Goal: Task Accomplishment & Management: Use online tool/utility

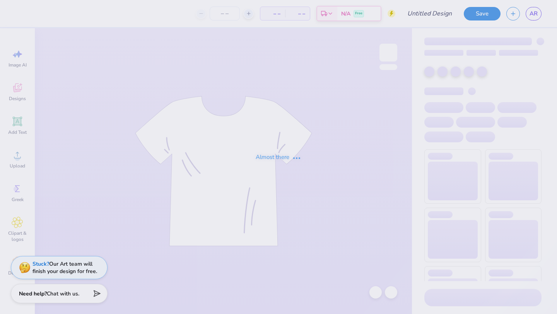
type input "Culture Fest 2"
type input "5"
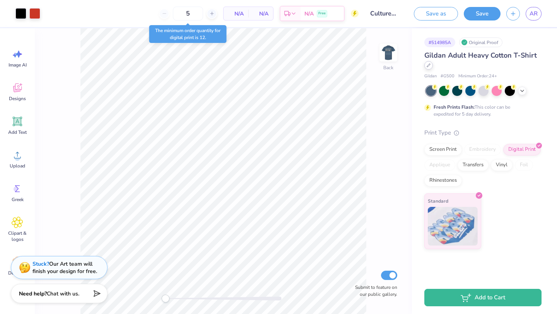
click at [428, 66] on icon at bounding box center [429, 65] width 4 height 4
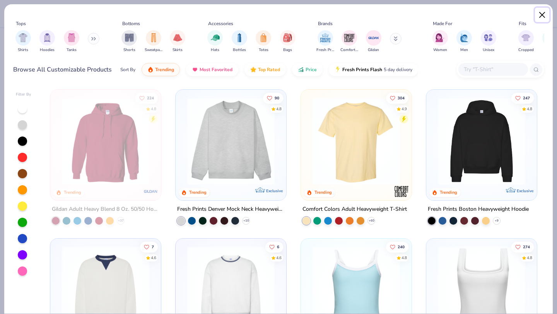
click at [541, 17] on button "Close" at bounding box center [542, 15] width 15 height 15
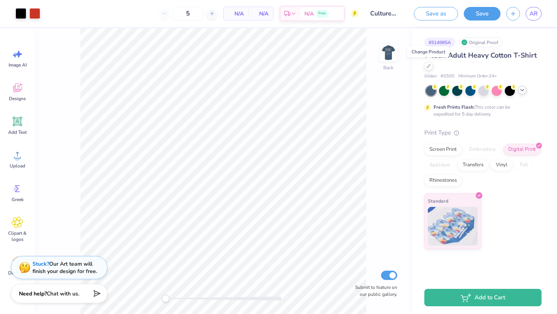
click at [522, 87] on icon at bounding box center [522, 90] width 6 height 6
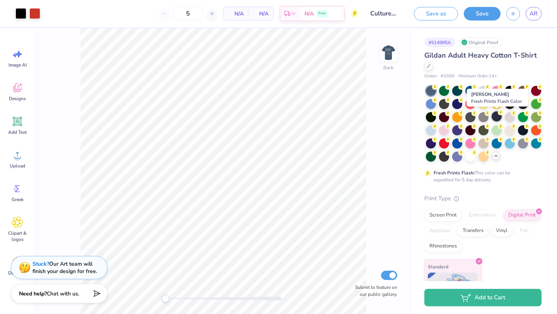
click at [499, 121] on div at bounding box center [497, 116] width 10 height 10
click at [447, 157] on div at bounding box center [444, 156] width 10 height 10
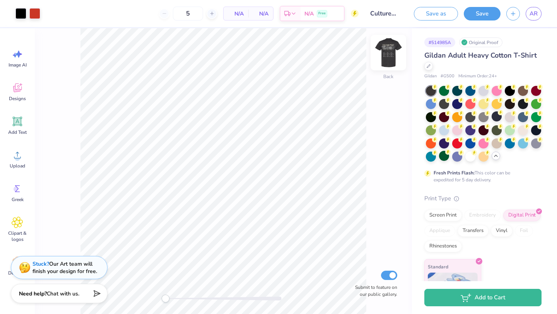
click at [383, 56] on img at bounding box center [388, 52] width 31 height 31
click at [383, 51] on img at bounding box center [388, 52] width 15 height 15
click at [384, 60] on img at bounding box center [388, 52] width 31 height 31
click at [494, 118] on div at bounding box center [497, 116] width 10 height 10
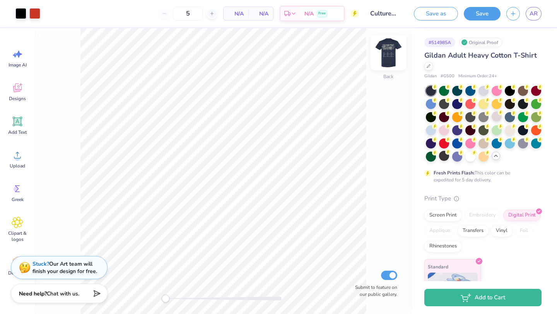
click at [393, 51] on img at bounding box center [388, 52] width 31 height 31
click at [433, 49] on div "# 514985A Original Proof Gildan Adult Heavy Cotton T-Shirt Gildan # G500 Minimu…" at bounding box center [484, 171] width 145 height 287
click at [439, 44] on div "# 514985A" at bounding box center [439, 43] width 31 height 10
click at [447, 59] on span "Gildan Adult Heavy Cotton T-Shirt" at bounding box center [480, 55] width 113 height 9
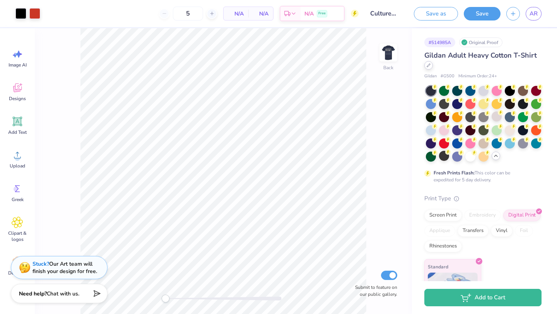
click at [426, 66] on div at bounding box center [428, 65] width 9 height 9
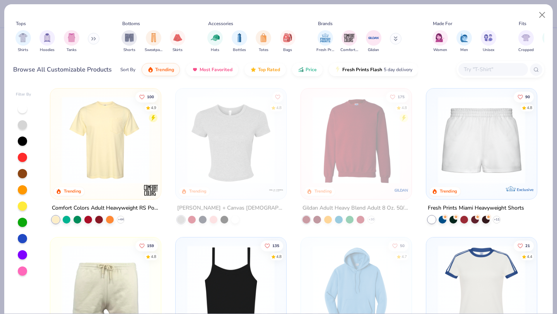
scroll to position [448, 0]
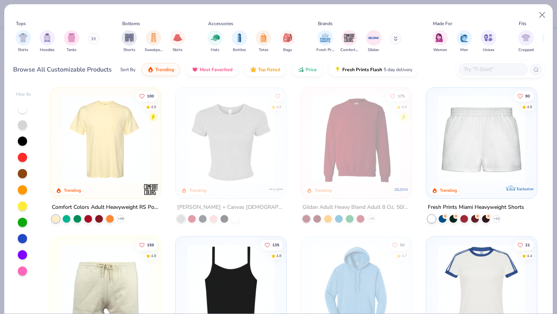
click at [123, 213] on div "Comfort Colors Adult Heavyweight RS Pocket T-Shirt + 44" at bounding box center [105, 213] width 111 height 20
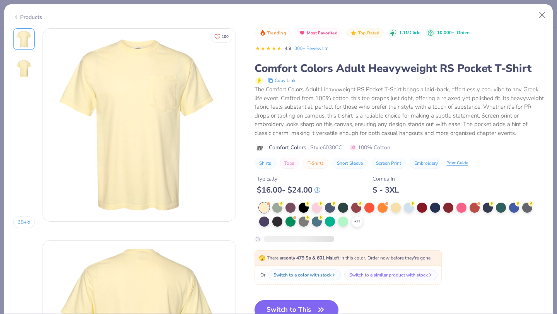
click at [329, 194] on div "Typically $ 16.00 - $ 24.00 Comes In S - 3XL" at bounding box center [399, 182] width 289 height 26
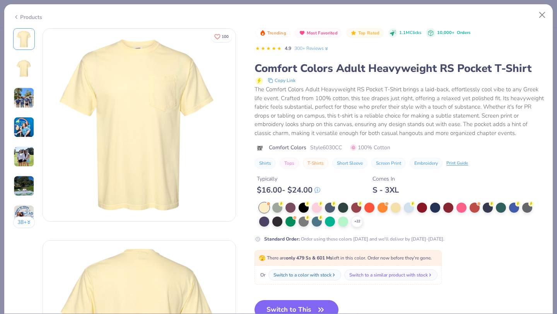
click at [359, 226] on div "+ 22" at bounding box center [357, 222] width 12 height 12
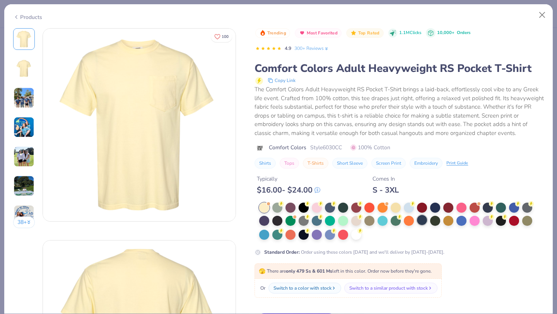
click at [419, 221] on div at bounding box center [422, 220] width 10 height 10
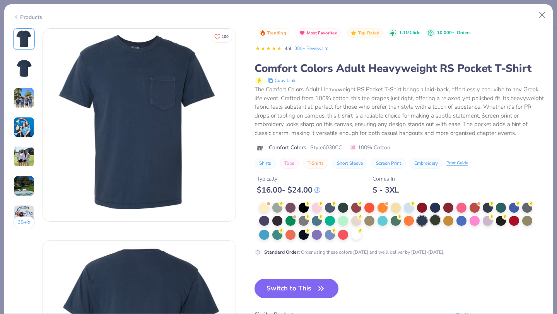
click at [431, 223] on div at bounding box center [435, 220] width 10 height 10
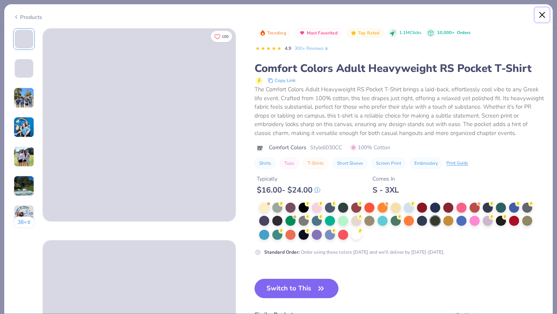
click at [542, 16] on button "Close" at bounding box center [542, 15] width 15 height 15
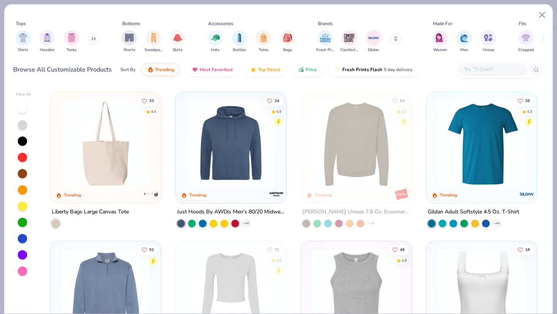
scroll to position [2380, 0]
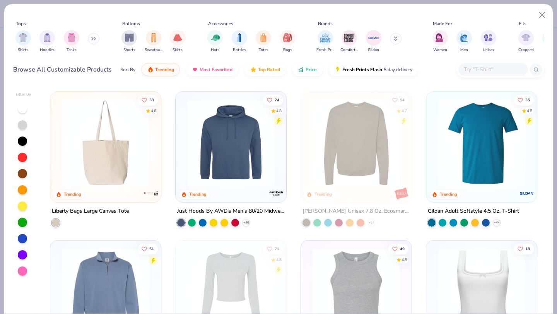
click at [485, 65] on div at bounding box center [493, 69] width 70 height 13
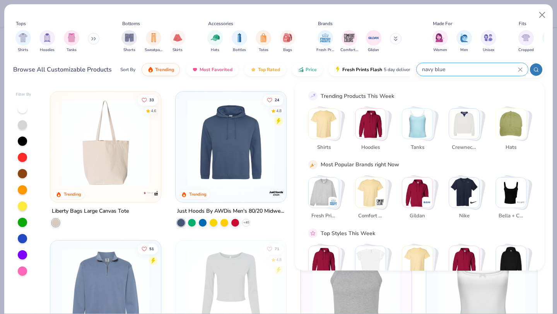
type input "navy blue"
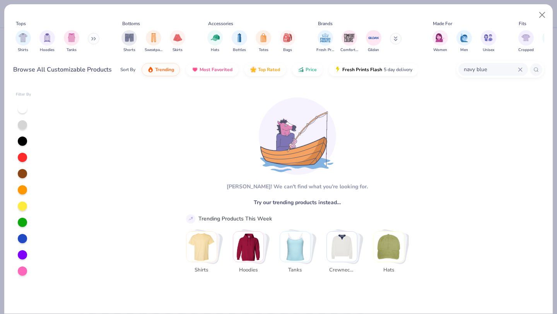
click at [205, 257] on img "Stack Card Button Shirts" at bounding box center [201, 247] width 30 height 30
click at [197, 244] on img "Stack Card Button Shirts" at bounding box center [201, 247] width 30 height 30
click at [518, 70] on icon at bounding box center [520, 69] width 5 height 5
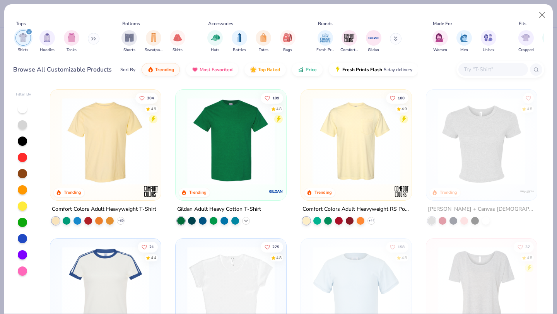
click at [245, 220] on icon at bounding box center [246, 221] width 6 height 6
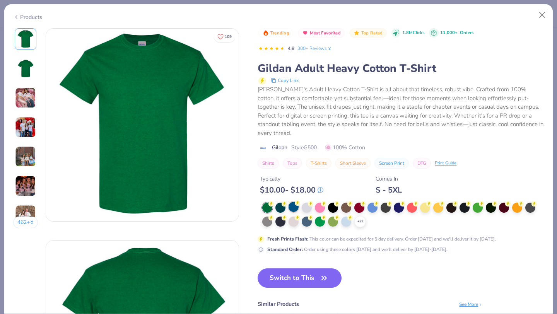
scroll to position [3, 0]
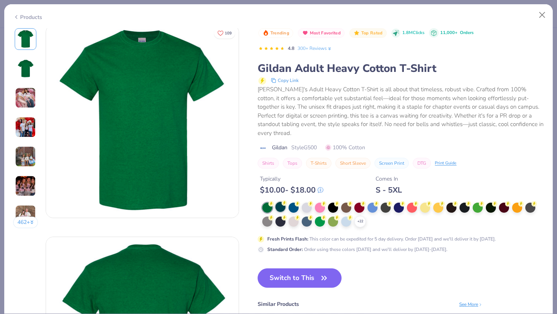
click at [283, 202] on div at bounding box center [280, 207] width 10 height 10
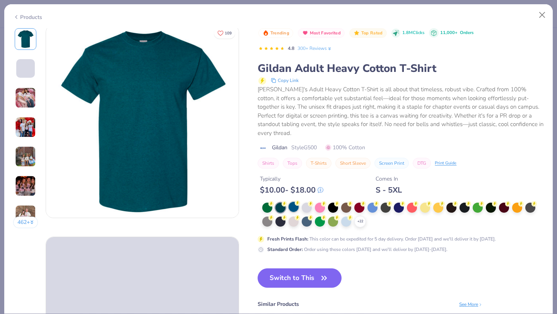
click at [295, 202] on div at bounding box center [294, 207] width 10 height 10
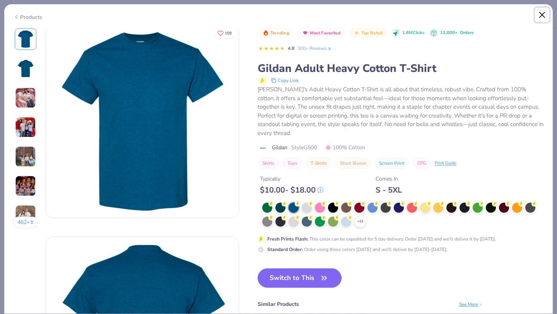
click at [545, 16] on button "Close" at bounding box center [542, 15] width 15 height 15
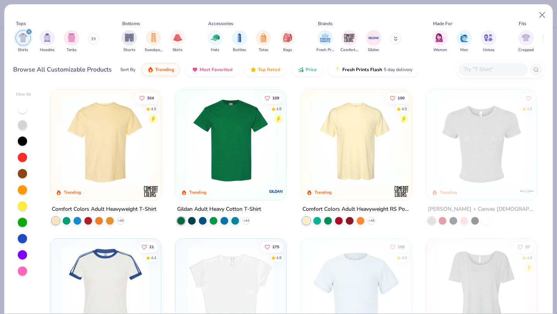
click at [135, 193] on div "304 4.9 Trending" at bounding box center [105, 145] width 111 height 111
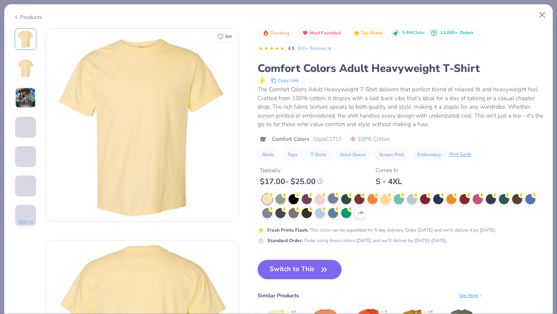
click at [332, 202] on div at bounding box center [333, 198] width 10 height 10
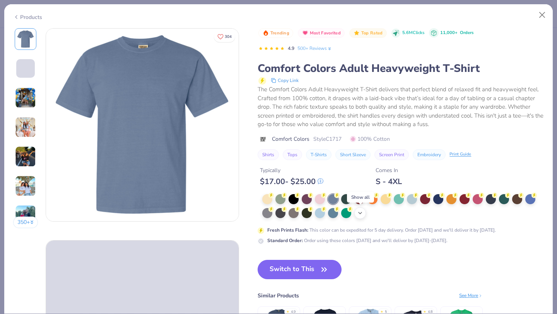
click at [362, 214] on icon at bounding box center [360, 213] width 6 height 6
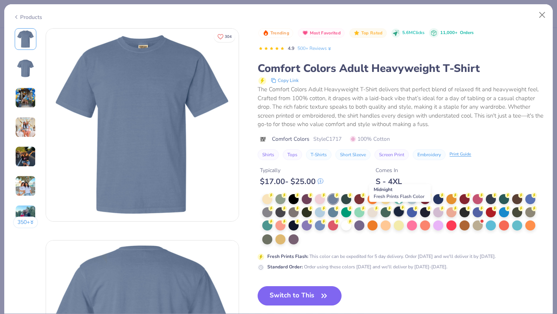
click at [398, 213] on div at bounding box center [399, 212] width 10 height 10
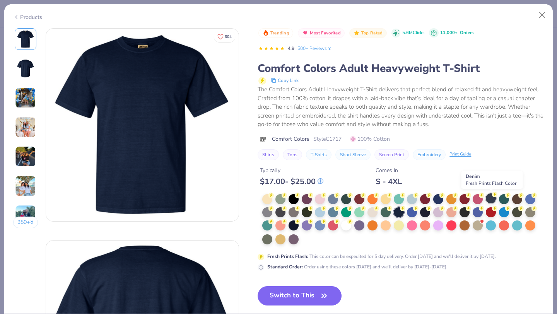
click at [491, 198] on div at bounding box center [491, 198] width 10 height 10
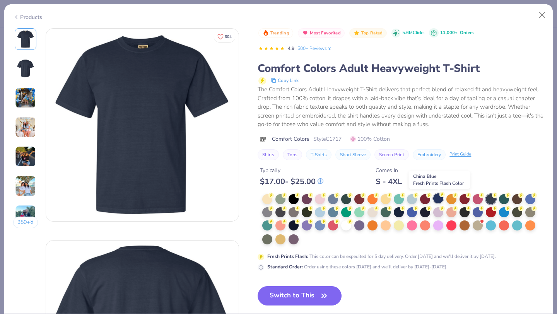
click at [441, 199] on div at bounding box center [438, 198] width 10 height 10
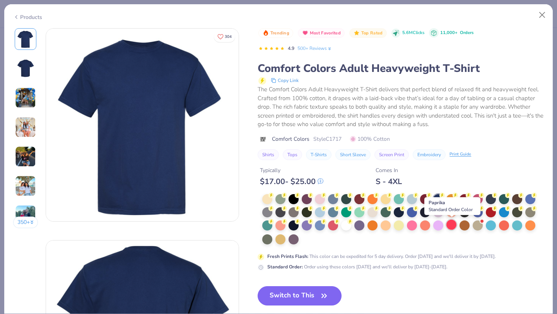
click at [450, 227] on div at bounding box center [451, 225] width 10 height 10
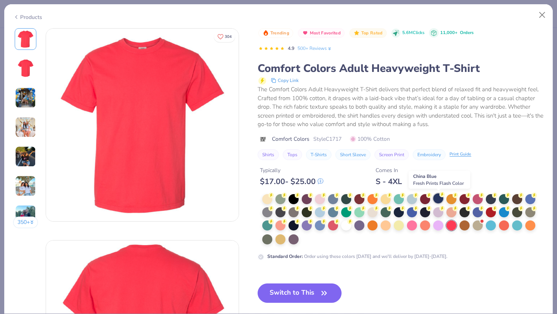
click at [438, 204] on div at bounding box center [438, 198] width 10 height 10
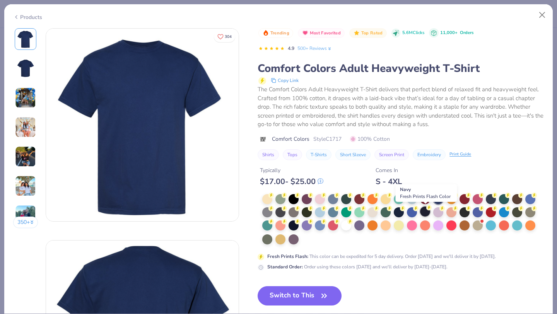
click at [428, 211] on div at bounding box center [425, 212] width 10 height 10
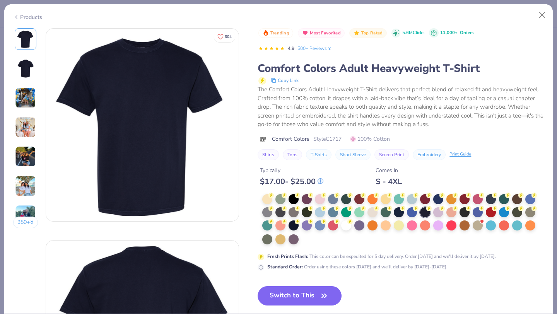
drag, startPoint x: 283, startPoint y: 293, endPoint x: 359, endPoint y: 274, distance: 79.1
click at [283, 293] on button "Switch to This" at bounding box center [300, 295] width 84 height 19
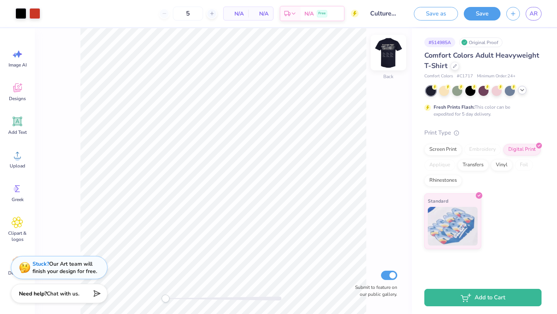
click at [388, 55] on img at bounding box center [388, 52] width 31 height 31
click at [393, 49] on img at bounding box center [388, 52] width 31 height 31
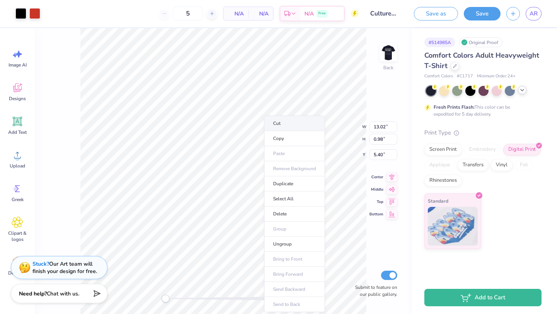
click at [279, 125] on li "Cut" at bounding box center [294, 123] width 61 height 15
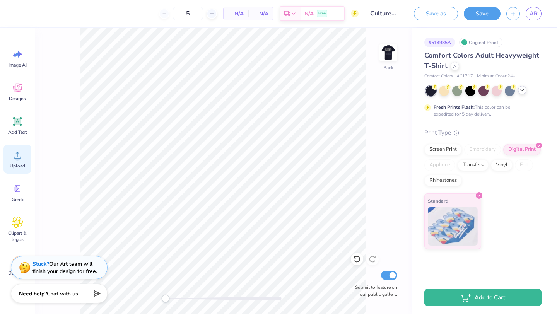
click at [15, 156] on icon at bounding box center [18, 155] width 12 height 12
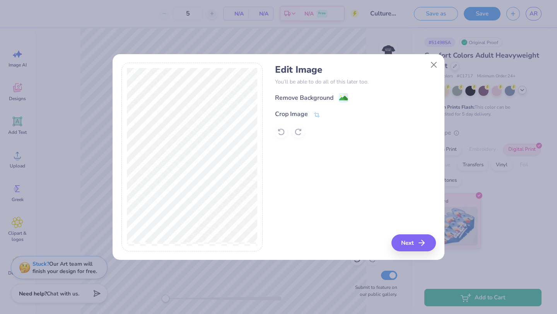
click at [340, 97] on image at bounding box center [343, 98] width 9 height 9
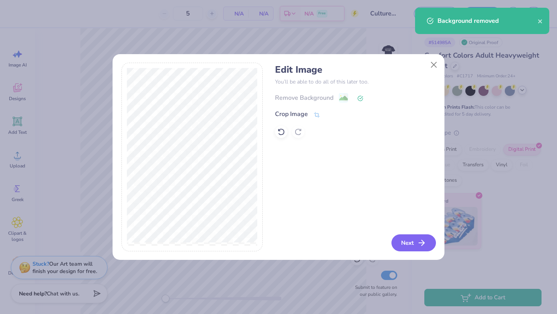
click at [418, 243] on button "Next" at bounding box center [414, 242] width 44 height 17
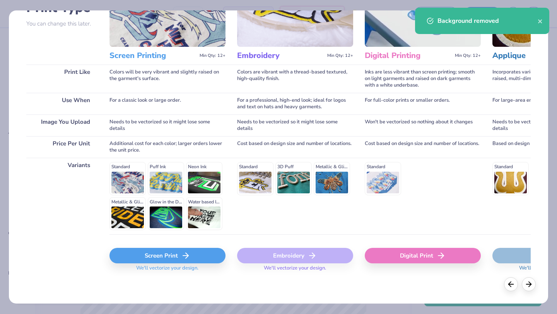
scroll to position [47, 0]
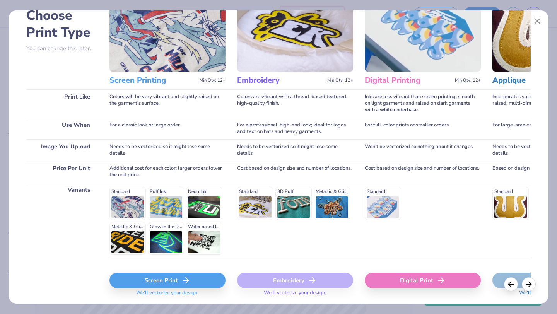
click at [167, 285] on div "Screen Print" at bounding box center [167, 280] width 116 height 15
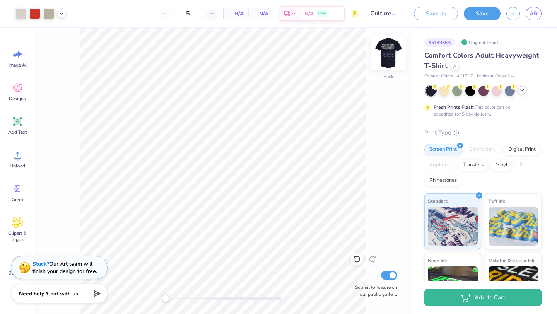
click at [394, 54] on img at bounding box center [388, 52] width 31 height 31
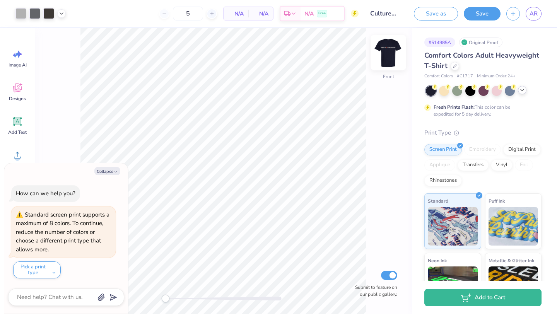
click at [386, 53] on img at bounding box center [388, 52] width 31 height 31
click at [107, 172] on button "Collapse" at bounding box center [107, 171] width 26 height 8
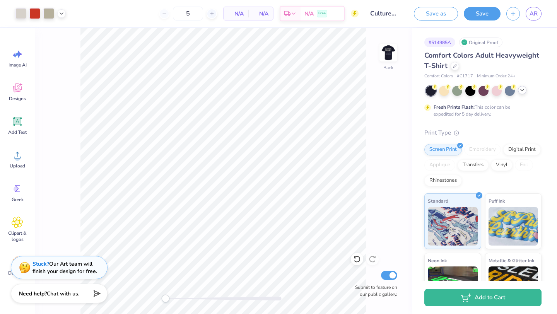
click at [391, 10] on input "Culture Fest 2" at bounding box center [383, 13] width 38 height 15
click at [440, 18] on button "Save as" at bounding box center [436, 13] width 44 height 14
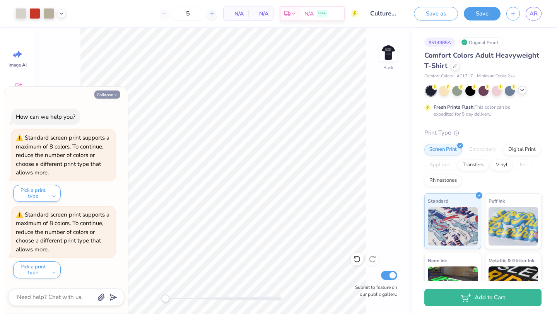
click at [111, 94] on button "Collapse" at bounding box center [107, 95] width 26 height 8
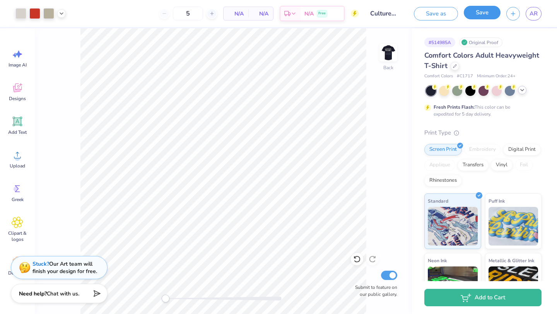
click at [482, 13] on button "Save" at bounding box center [482, 13] width 37 height 14
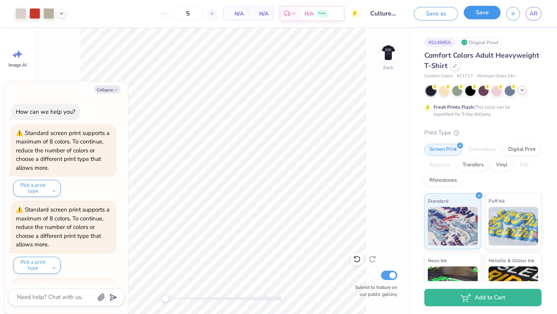
scroll to position [72, 0]
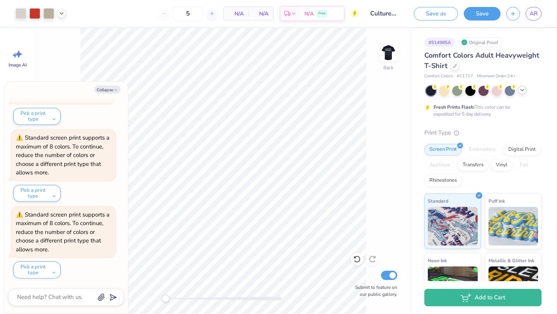
click at [103, 94] on div "Collapse How can we help you? Standard screen print supports a maximum of 8 col…" at bounding box center [66, 198] width 124 height 232
click at [55, 268] on button "Pick a print type" at bounding box center [37, 270] width 48 height 17
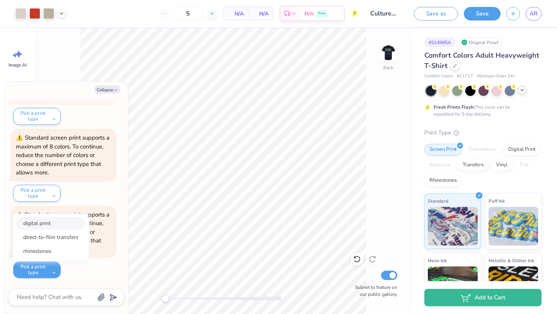
click at [58, 225] on button "digital print" at bounding box center [50, 223] width 69 height 13
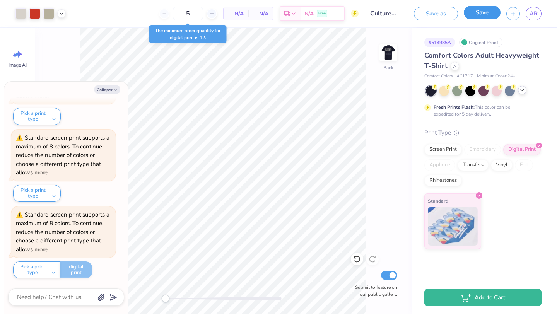
click at [481, 10] on button "Save" at bounding box center [482, 13] width 37 height 14
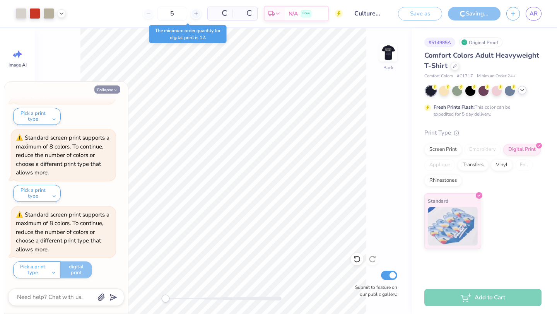
click at [109, 88] on button "Collapse" at bounding box center [107, 90] width 26 height 8
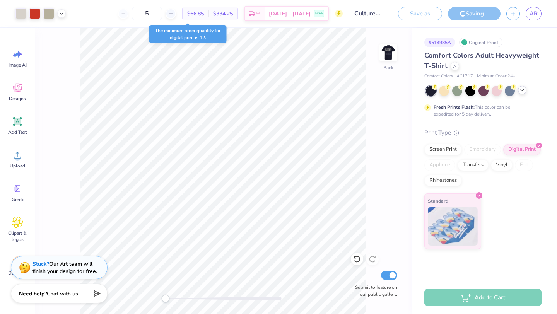
type textarea "x"
click at [389, 57] on img at bounding box center [388, 52] width 15 height 15
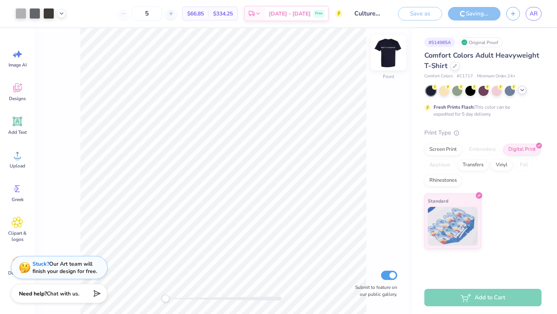
click at [386, 57] on img at bounding box center [388, 52] width 31 height 31
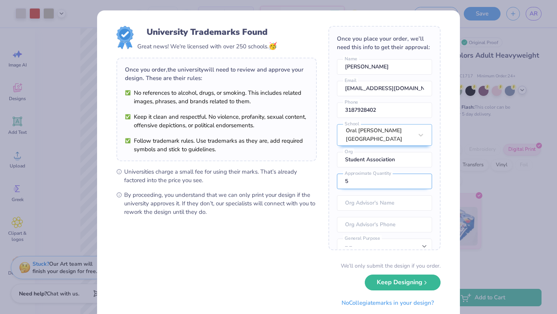
click at [354, 175] on input "5" at bounding box center [384, 181] width 95 height 15
click at [319, 275] on div "We’ll only submit the design if you order. Keep Designing No Collegiate marks i…" at bounding box center [278, 286] width 324 height 49
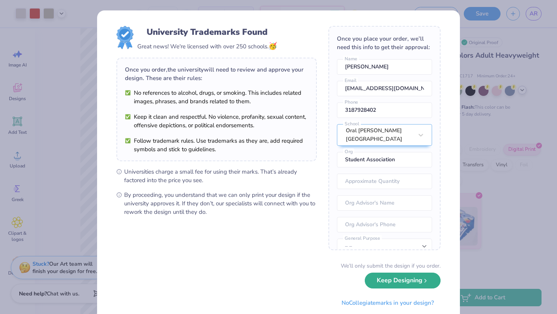
click at [397, 285] on button "Keep Designing" at bounding box center [403, 281] width 76 height 16
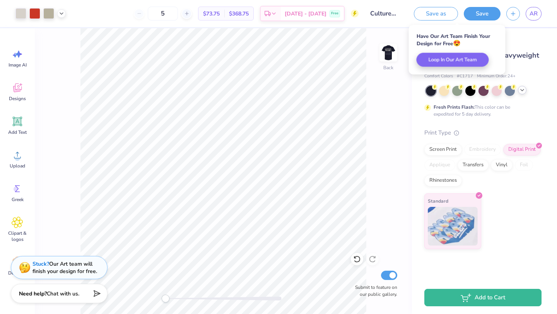
click at [522, 28] on div "Art colors 5 $73.75 Per Item $368.75 Total Est. Delivery [DATE] - [DATE] Free D…" at bounding box center [278, 157] width 557 height 314
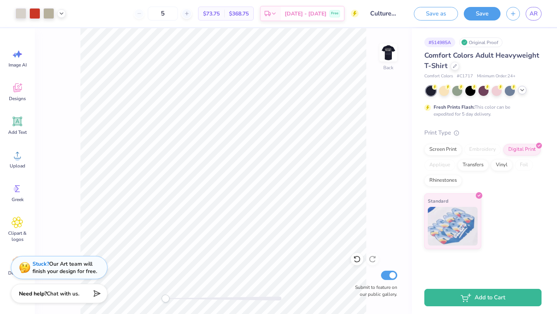
click at [478, 19] on button "Save" at bounding box center [482, 14] width 37 height 14
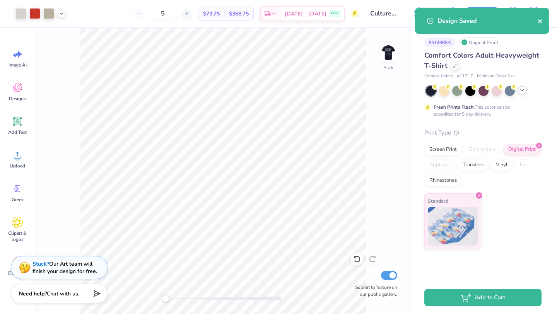
click at [538, 22] on icon "close" at bounding box center [540, 21] width 5 height 6
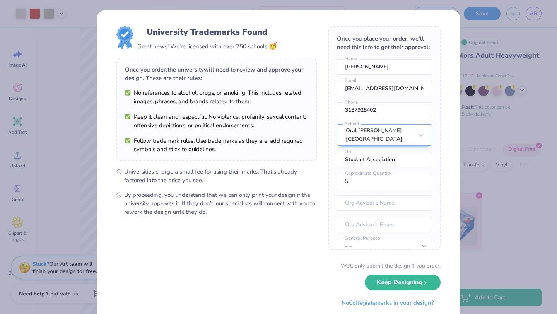
click at [511, 124] on div "University Trademarks Found Great news! We're licensed with over 250 schools. 🥳…" at bounding box center [278, 157] width 557 height 314
click at [417, 286] on button "Keep Designing" at bounding box center [403, 281] width 76 height 16
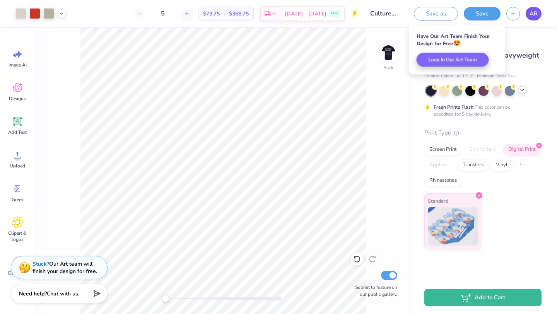
click at [541, 13] on link "AR" at bounding box center [534, 14] width 16 height 14
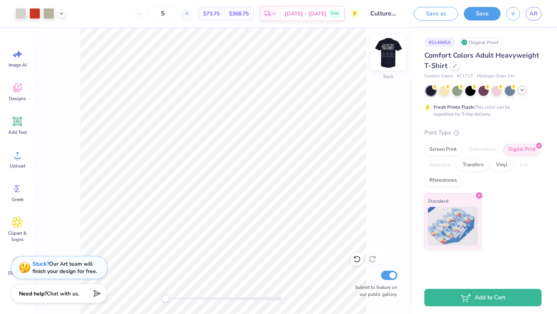
click at [388, 47] on img at bounding box center [388, 52] width 31 height 31
click at [391, 48] on img at bounding box center [388, 52] width 15 height 15
type input "13.49"
type input "0.78"
type input "6.06"
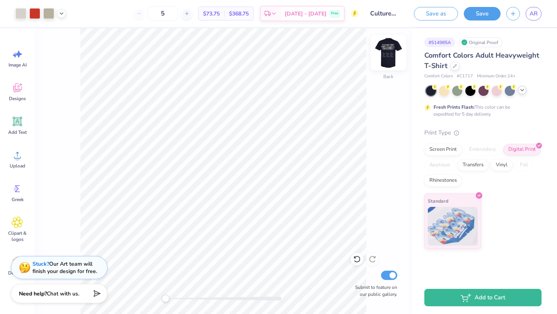
click at [386, 52] on img at bounding box center [388, 52] width 31 height 31
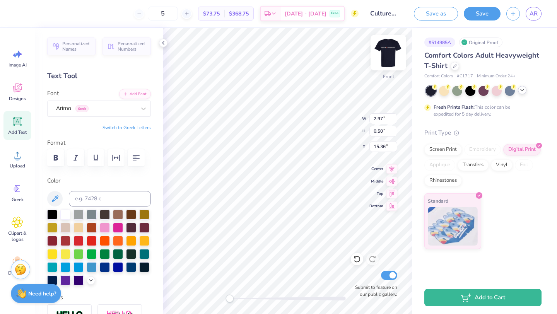
click at [398, 48] on div at bounding box center [389, 53] width 36 height 36
type input "2.92"
type input "0.49"
type input "12.81"
drag, startPoint x: 385, startPoint y: 54, endPoint x: 170, endPoint y: 18, distance: 217.7
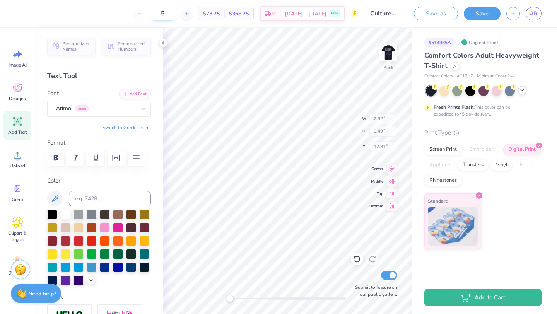
click at [385, 54] on img at bounding box center [388, 52] width 15 height 15
type input "2.97"
type input "0.50"
type input "15.36"
click at [162, 43] on icon at bounding box center [163, 43] width 6 height 6
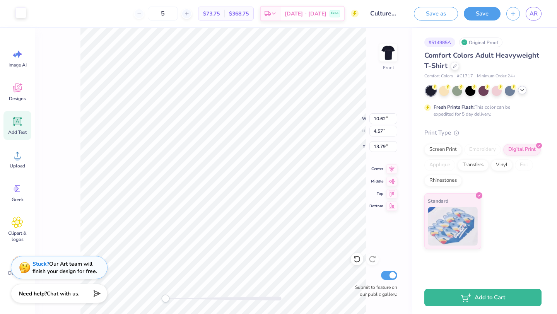
click at [25, 12] on div at bounding box center [20, 12] width 11 height 11
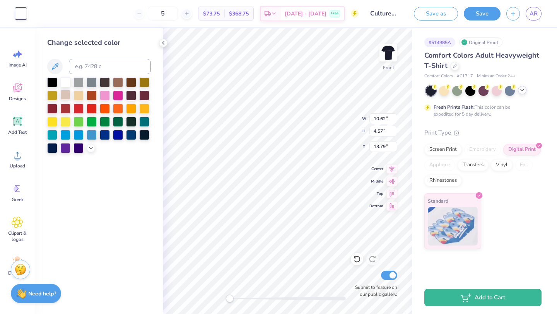
click at [68, 97] on div at bounding box center [65, 95] width 10 height 10
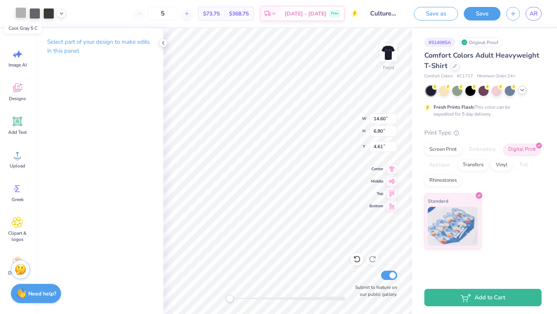
click at [17, 12] on div at bounding box center [20, 12] width 11 height 11
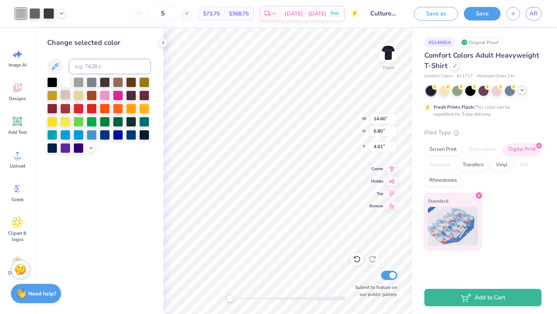
click at [63, 94] on div at bounding box center [65, 95] width 10 height 10
click at [161, 44] on icon at bounding box center [163, 43] width 6 height 6
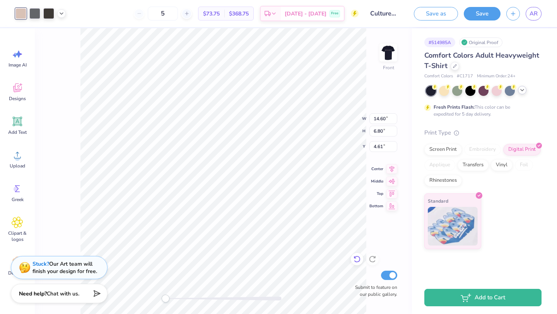
click at [356, 256] on icon at bounding box center [357, 259] width 8 height 8
click at [63, 15] on icon at bounding box center [61, 13] width 6 height 6
click at [77, 34] on div at bounding box center [76, 32] width 11 height 11
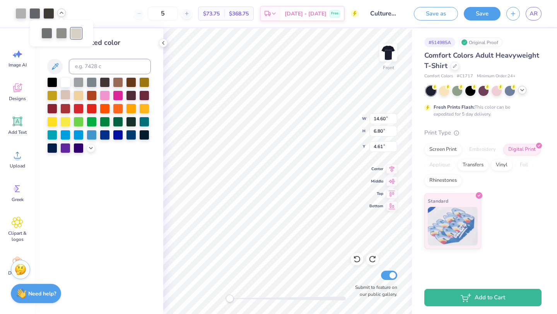
click at [64, 95] on div at bounding box center [65, 95] width 10 height 10
click at [385, 45] on img at bounding box center [388, 52] width 31 height 31
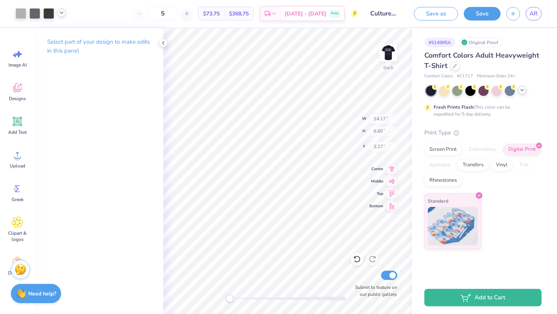
type input "14.17"
type input "6.60"
type input "2.27"
click at [385, 45] on img at bounding box center [388, 52] width 15 height 15
type input "14.60"
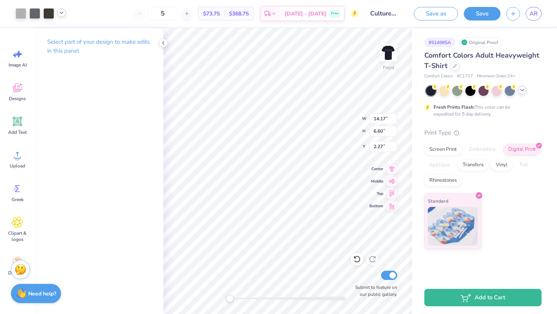
type input "6.80"
type input "4.61"
click at [61, 15] on icon at bounding box center [61, 13] width 6 height 6
click at [74, 34] on div at bounding box center [76, 32] width 11 height 11
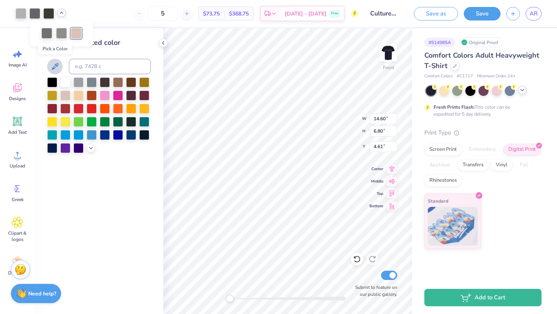
click at [56, 68] on icon at bounding box center [54, 66] width 9 height 9
click at [62, 97] on div at bounding box center [65, 95] width 10 height 10
click at [79, 96] on div at bounding box center [79, 95] width 10 height 10
click at [67, 81] on div at bounding box center [65, 82] width 10 height 10
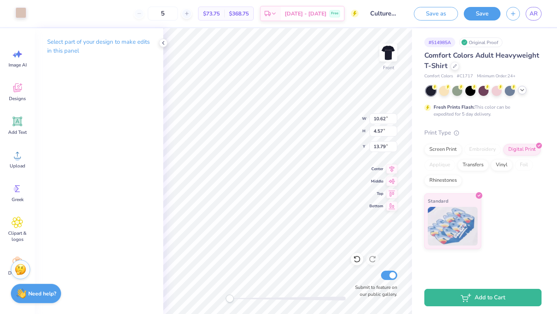
click at [19, 14] on div at bounding box center [20, 12] width 11 height 11
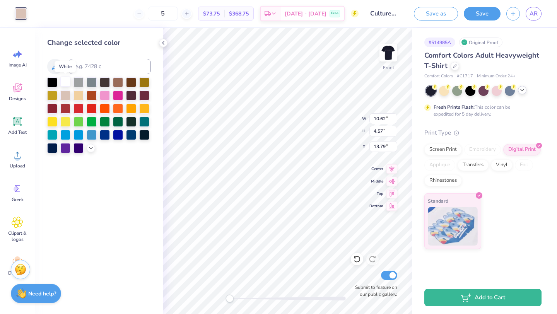
click at [63, 85] on div at bounding box center [65, 82] width 10 height 10
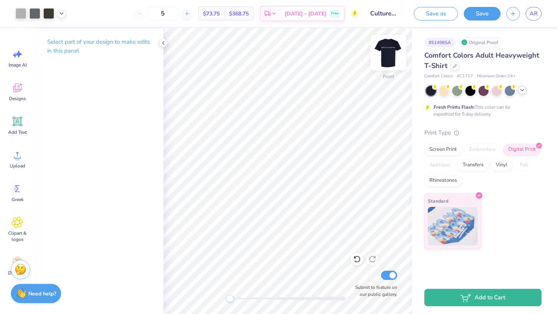
click at [390, 54] on img at bounding box center [388, 52] width 31 height 31
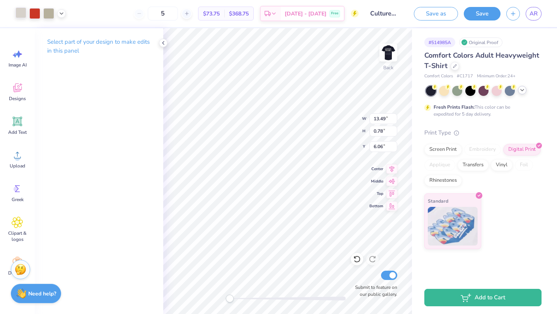
click at [22, 10] on div at bounding box center [20, 12] width 11 height 11
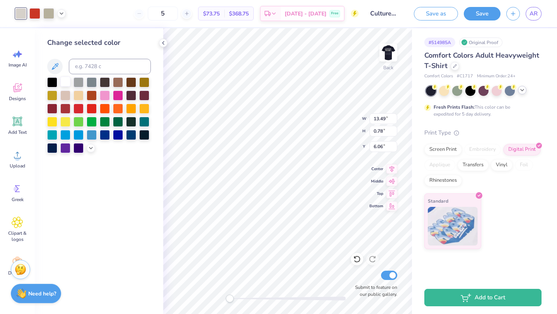
click at [66, 77] on div at bounding box center [65, 82] width 10 height 10
click at [164, 44] on icon at bounding box center [163, 43] width 6 height 6
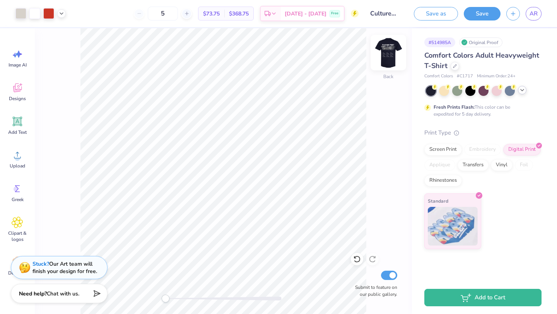
click at [392, 50] on img at bounding box center [388, 52] width 31 height 31
click at [393, 50] on img at bounding box center [388, 52] width 31 height 31
click at [389, 53] on img at bounding box center [388, 52] width 31 height 31
click at [389, 53] on img at bounding box center [388, 52] width 15 height 15
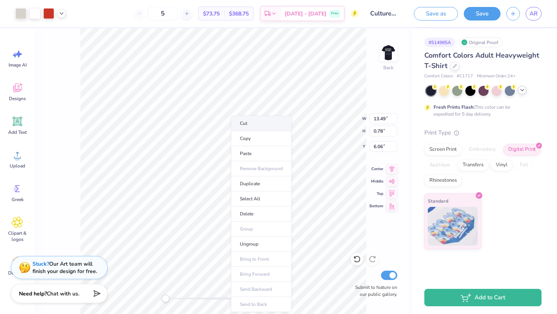
click at [244, 123] on li "Cut" at bounding box center [261, 123] width 61 height 15
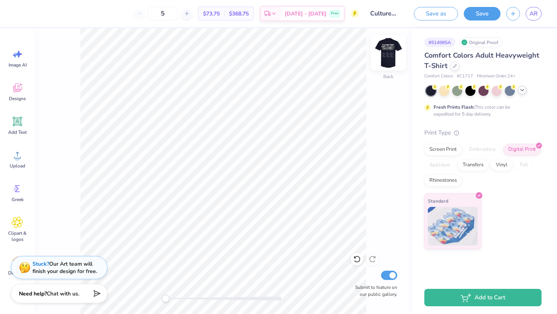
click at [387, 52] on img at bounding box center [388, 52] width 31 height 31
click at [386, 53] on img at bounding box center [388, 52] width 31 height 31
click at [17, 164] on span "Upload" at bounding box center [17, 166] width 15 height 6
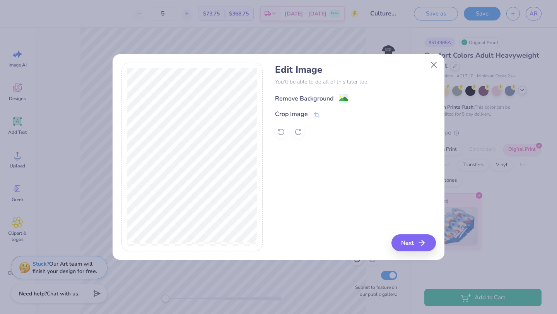
click at [342, 99] on image at bounding box center [343, 99] width 9 height 9
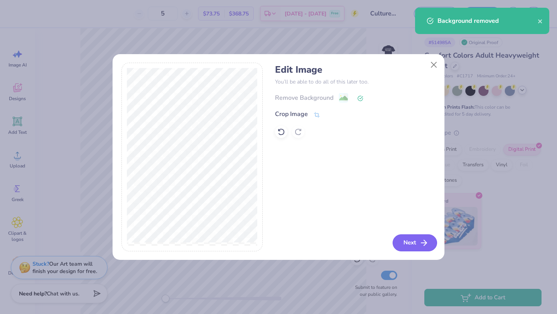
click at [416, 238] on button "Next" at bounding box center [415, 242] width 44 height 17
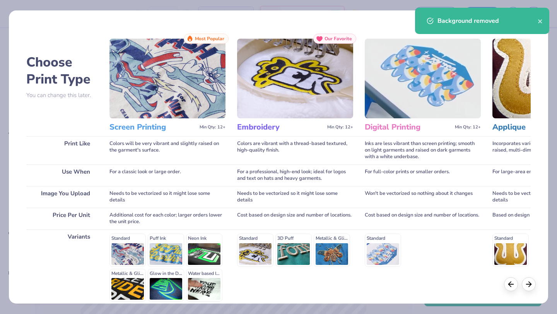
scroll to position [72, 0]
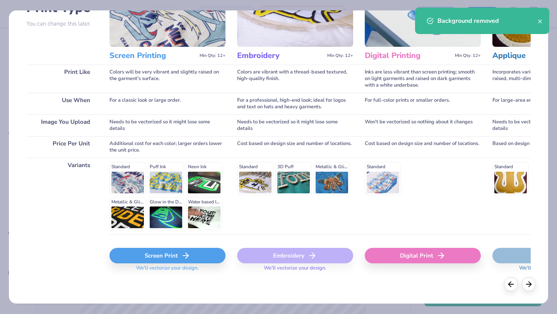
click at [142, 260] on div "Screen Print" at bounding box center [167, 255] width 116 height 15
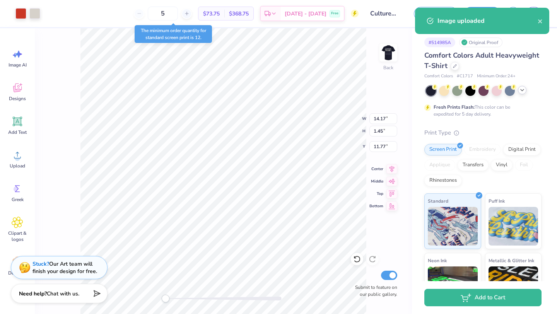
type input "11.42"
type input "1.17"
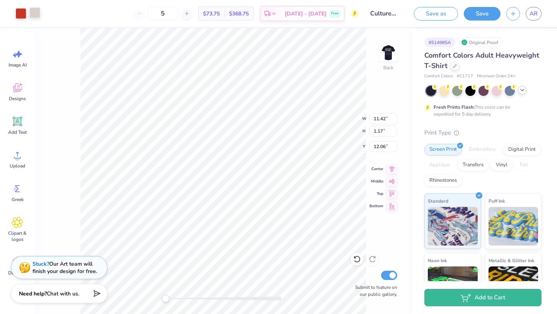
click at [35, 15] on div at bounding box center [34, 12] width 11 height 11
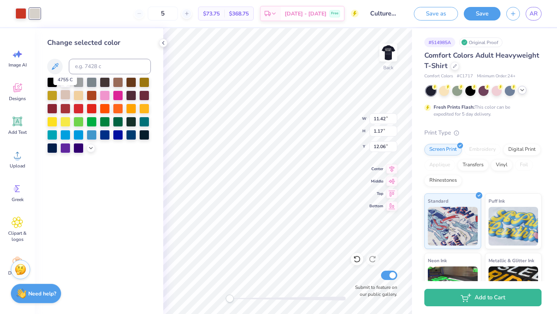
click at [65, 94] on div at bounding box center [65, 95] width 10 height 10
type input "5.90"
click at [386, 52] on img at bounding box center [388, 52] width 31 height 31
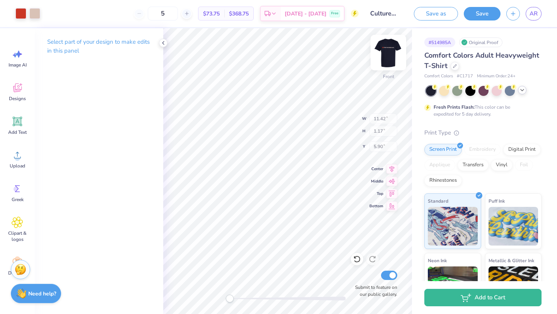
type input "11.60"
type input "1.19"
type input "8.34"
click at [395, 49] on img at bounding box center [388, 52] width 31 height 31
type input "11.42"
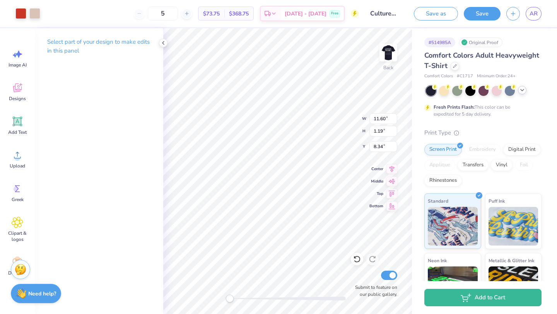
type input "1.17"
type input "5.90"
click at [36, 14] on div at bounding box center [34, 12] width 11 height 11
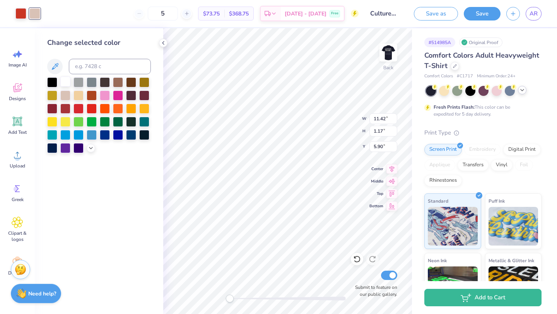
click at [70, 82] on div at bounding box center [65, 82] width 10 height 10
click at [164, 41] on icon at bounding box center [163, 43] width 6 height 6
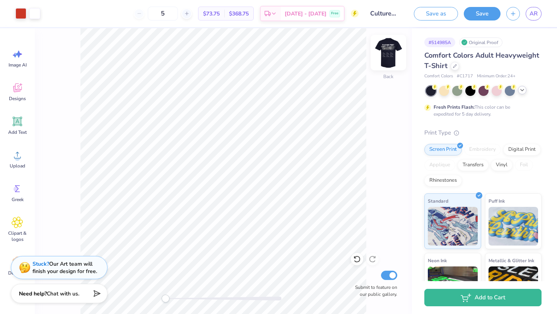
click at [392, 55] on img at bounding box center [388, 52] width 31 height 31
click at [395, 47] on img at bounding box center [388, 52] width 31 height 31
click at [390, 48] on img at bounding box center [388, 52] width 31 height 31
click at [393, 48] on img at bounding box center [388, 52] width 31 height 31
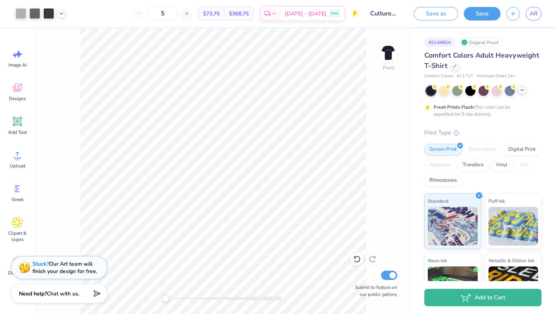
click at [387, 48] on img at bounding box center [388, 52] width 15 height 15
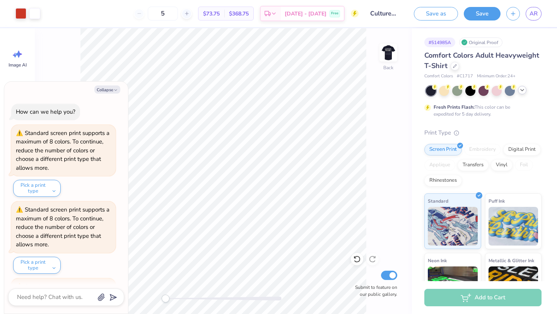
type textarea "x"
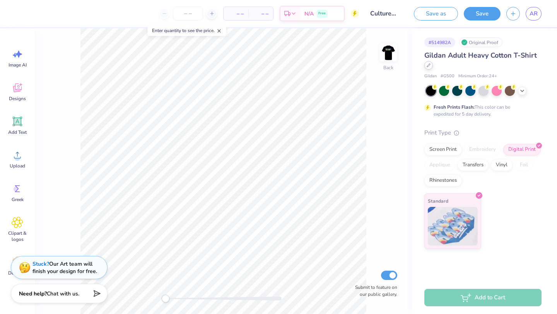
click at [428, 62] on div at bounding box center [428, 65] width 9 height 9
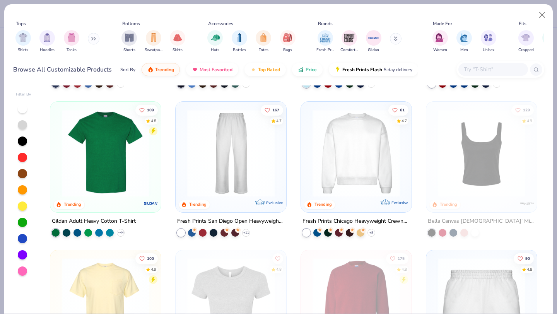
scroll to position [277, 0]
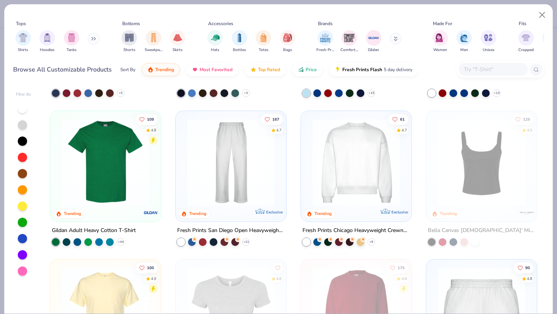
click at [106, 154] on img at bounding box center [105, 161] width 95 height 87
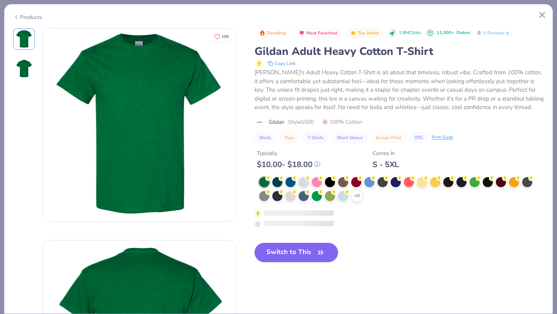
click at [396, 169] on div "S - 5XL" at bounding box center [386, 165] width 26 height 10
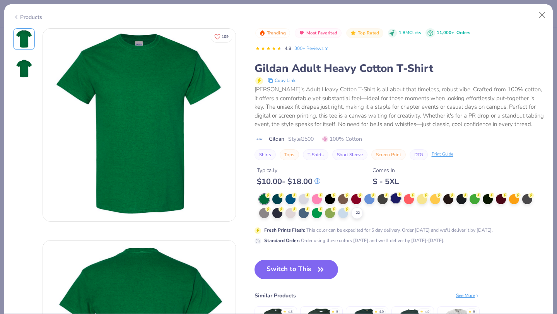
click at [394, 200] on div at bounding box center [396, 198] width 10 height 10
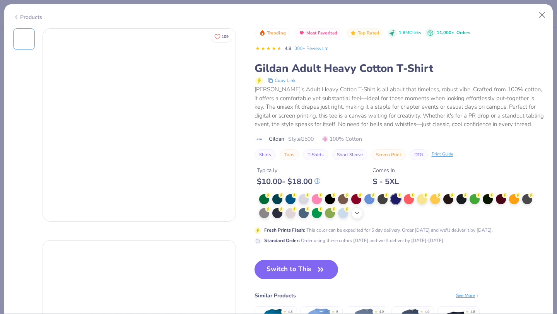
click at [359, 213] on icon at bounding box center [357, 213] width 6 height 6
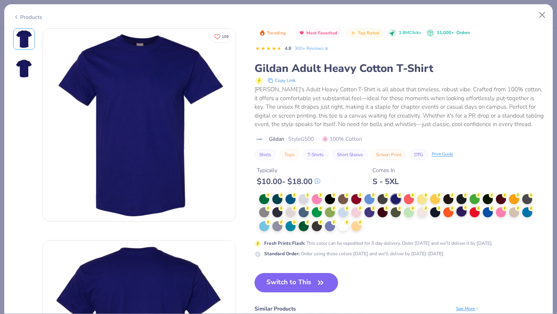
click at [460, 212] on div at bounding box center [462, 212] width 10 height 10
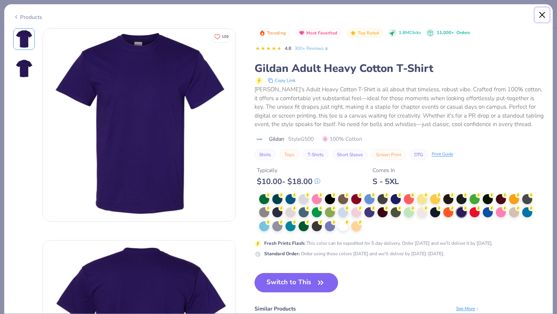
click at [543, 18] on button "Close" at bounding box center [542, 15] width 15 height 15
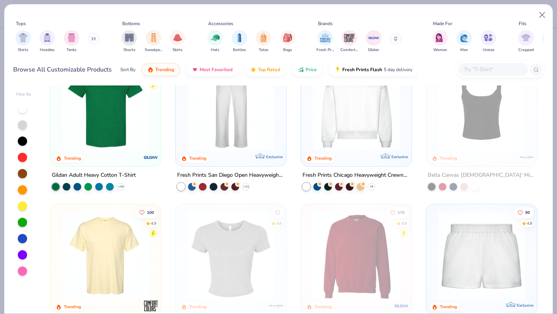
scroll to position [334, 0]
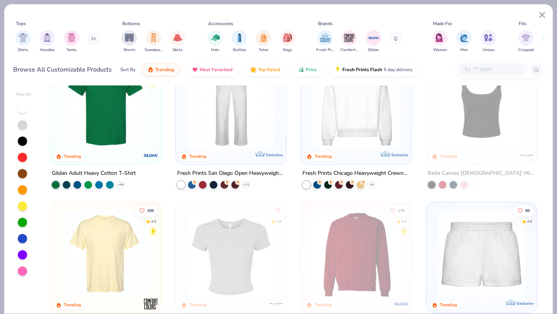
click at [105, 125] on img at bounding box center [105, 104] width 95 height 87
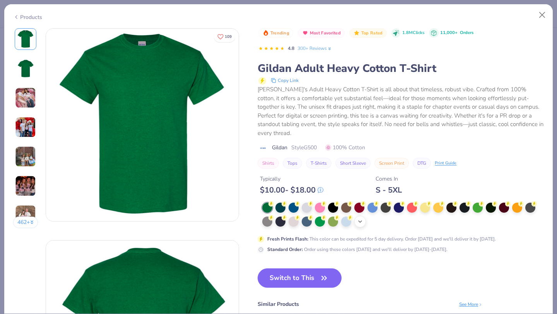
click at [363, 219] on icon at bounding box center [360, 222] width 6 height 6
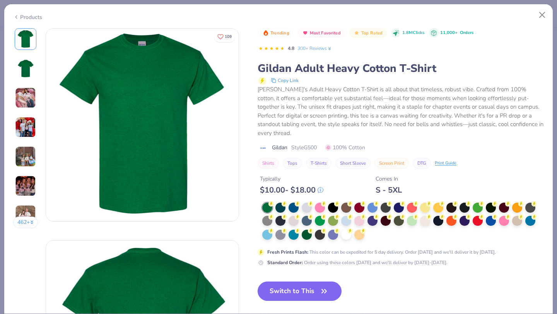
click at [445, 213] on div at bounding box center [403, 222] width 282 height 38
click at [437, 215] on div at bounding box center [438, 220] width 10 height 10
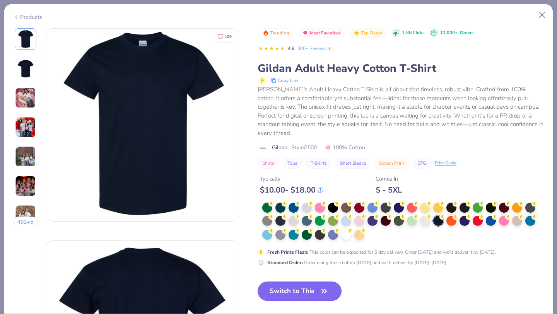
click at [298, 285] on button "Switch to This" at bounding box center [300, 291] width 84 height 19
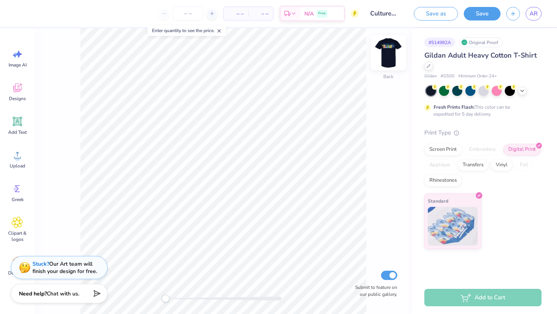
click at [385, 55] on img at bounding box center [388, 52] width 31 height 31
click at [383, 54] on img at bounding box center [388, 52] width 31 height 31
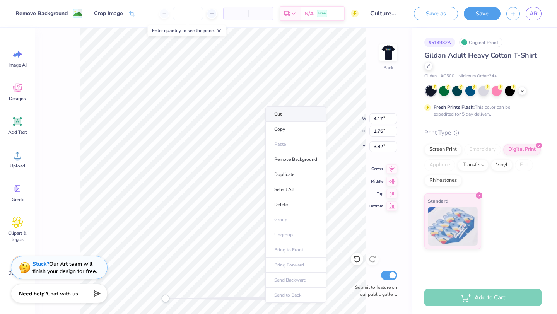
click at [278, 111] on li "Cut" at bounding box center [295, 113] width 61 height 15
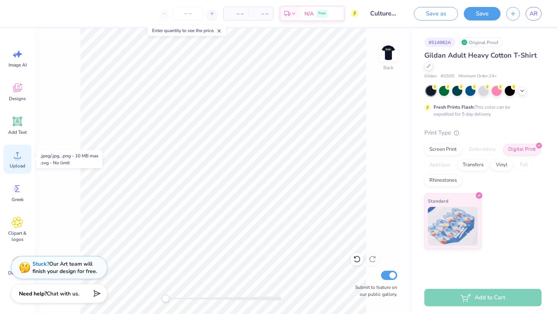
click at [12, 164] on span "Upload" at bounding box center [17, 166] width 15 height 6
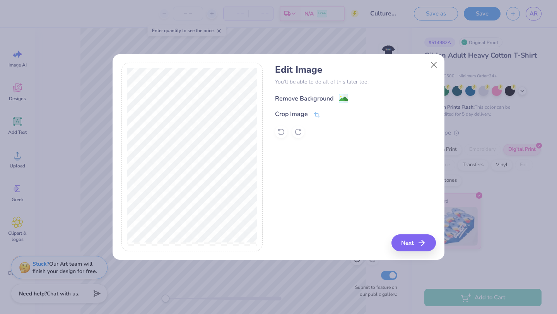
click at [345, 94] on icon at bounding box center [343, 98] width 9 height 9
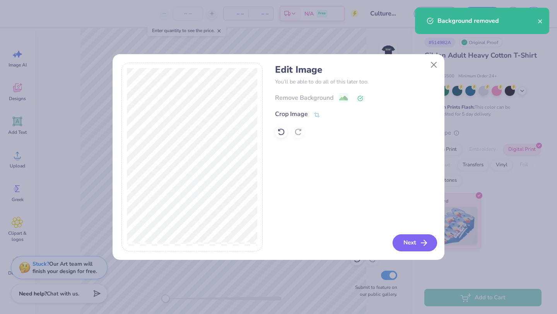
click at [410, 244] on button "Next" at bounding box center [415, 242] width 44 height 17
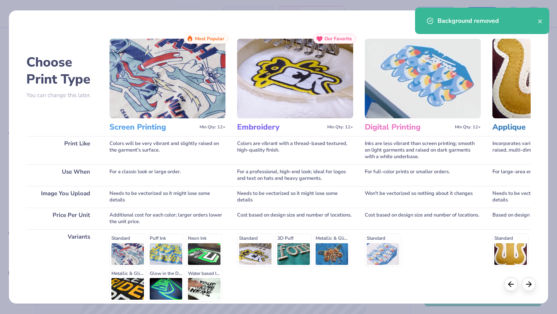
scroll to position [72, 0]
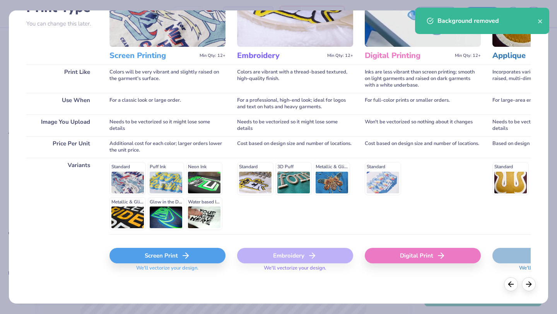
click at [144, 264] on div "Screen Print We'll vectorize your design." at bounding box center [167, 262] width 116 height 28
click at [145, 252] on div "Screen Print" at bounding box center [167, 255] width 116 height 15
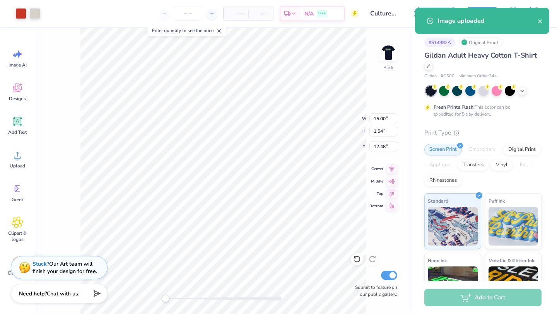
type input "9.90"
type input "1.01"
type input "13.00"
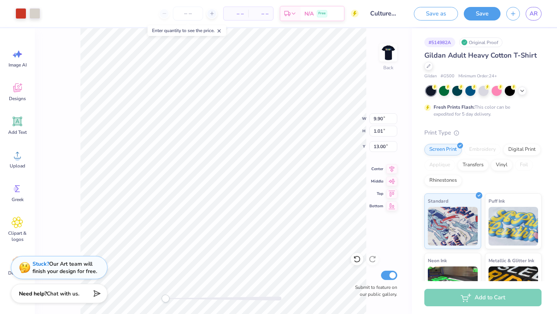
type input "13.35"
type input "1.37"
type input "5.41"
click at [379, 62] on img at bounding box center [388, 52] width 31 height 31
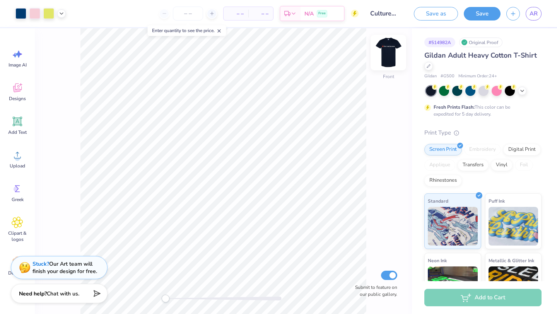
click at [384, 55] on img at bounding box center [388, 52] width 31 height 31
click at [385, 55] on img at bounding box center [388, 52] width 31 height 31
click at [36, 16] on div at bounding box center [34, 12] width 11 height 11
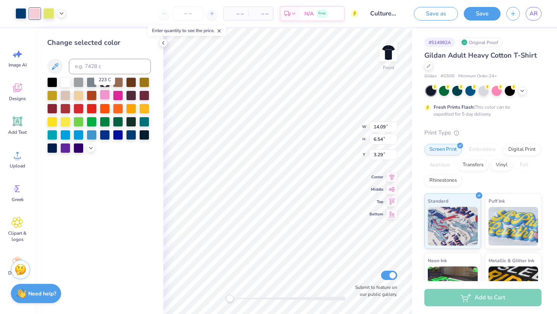
click at [104, 95] on div at bounding box center [105, 95] width 10 height 10
click at [63, 96] on div at bounding box center [65, 95] width 10 height 10
click at [20, 17] on div at bounding box center [20, 12] width 11 height 11
click at [105, 138] on div at bounding box center [105, 134] width 10 height 10
click at [116, 92] on div at bounding box center [118, 95] width 10 height 10
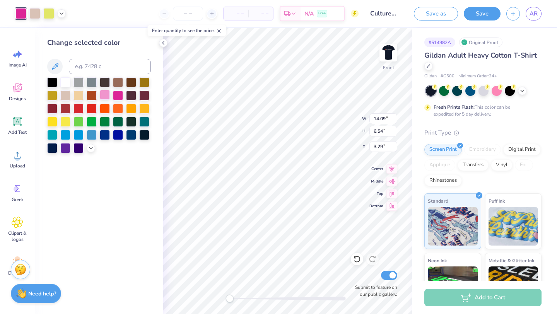
click at [103, 93] on div at bounding box center [105, 95] width 10 height 10
click at [67, 96] on div at bounding box center [65, 95] width 10 height 10
click at [161, 44] on icon at bounding box center [163, 43] width 6 height 6
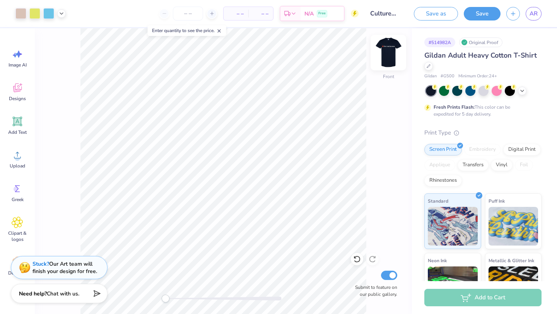
click at [395, 55] on img at bounding box center [388, 52] width 31 height 31
click at [387, 17] on input "Culture Fest 1" at bounding box center [383, 13] width 38 height 15
click at [476, 15] on button "Save" at bounding box center [482, 14] width 37 height 14
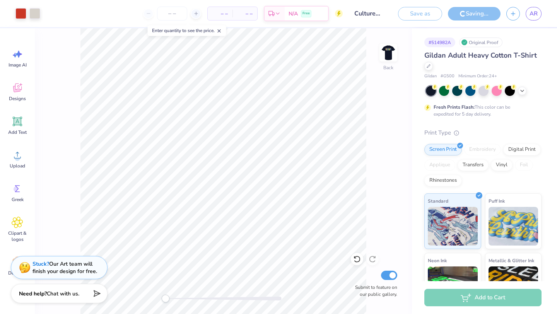
click at [221, 31] on line at bounding box center [219, 31] width 3 height 3
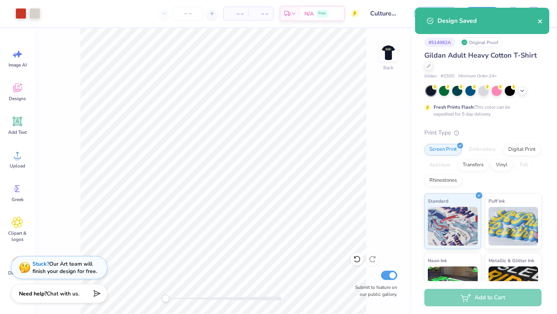
click at [538, 20] on icon "close" at bounding box center [540, 21] width 5 height 6
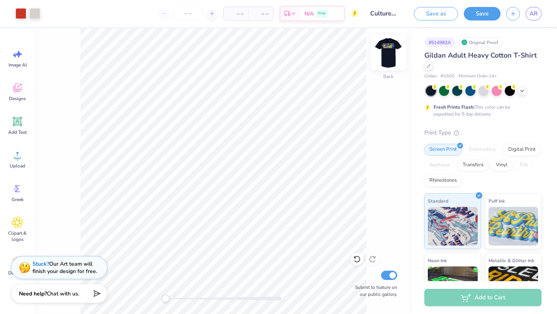
click at [389, 53] on img at bounding box center [388, 52] width 31 height 31
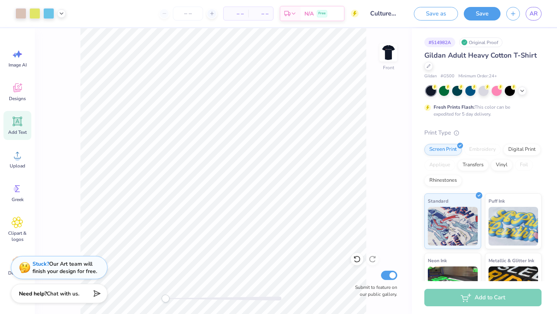
click at [18, 123] on icon at bounding box center [17, 121] width 7 height 7
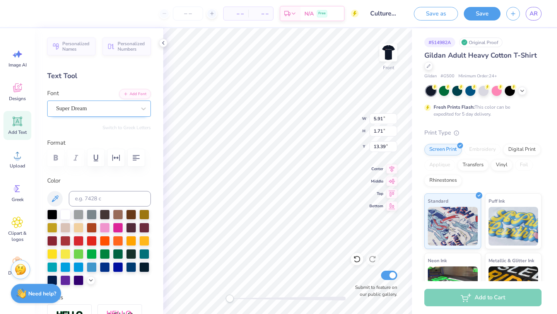
click at [129, 109] on div "Super Dream" at bounding box center [95, 109] width 81 height 12
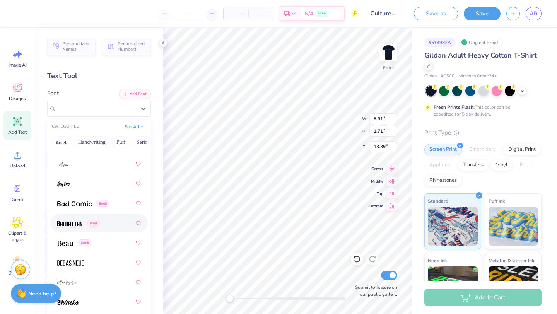
scroll to position [478, 0]
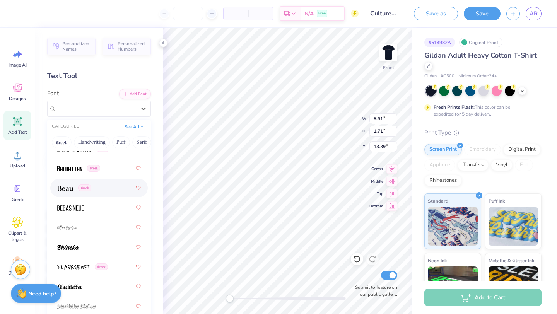
select select "Member apparel for registered Student Organization / Department / School"
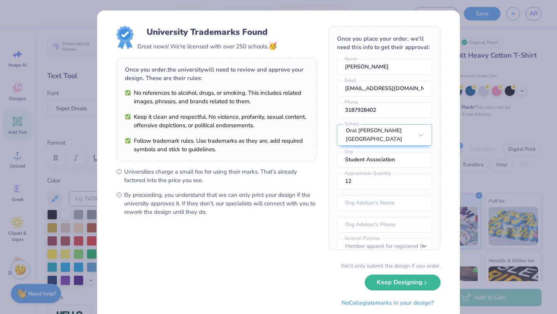
click at [411, 282] on button "Keep Designing" at bounding box center [403, 283] width 76 height 16
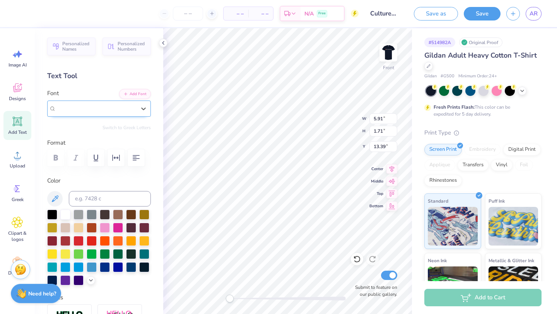
click at [81, 110] on span "Super Dream" at bounding box center [71, 108] width 31 height 9
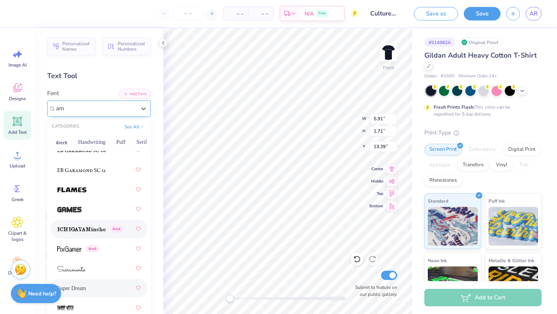
scroll to position [0, 0]
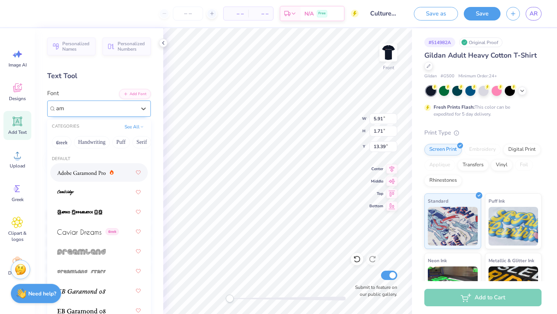
type input "a"
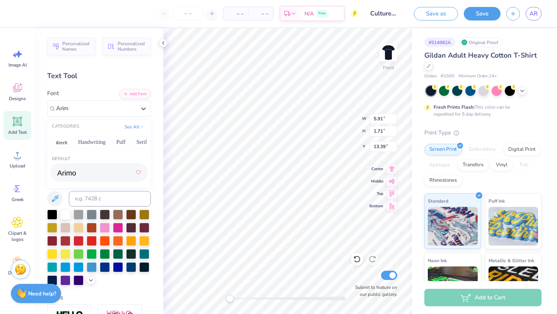
click at [87, 178] on div at bounding box center [99, 173] width 84 height 14
type input "Arim"
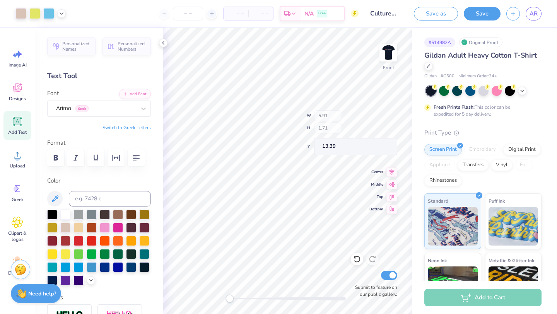
scroll to position [166, 0]
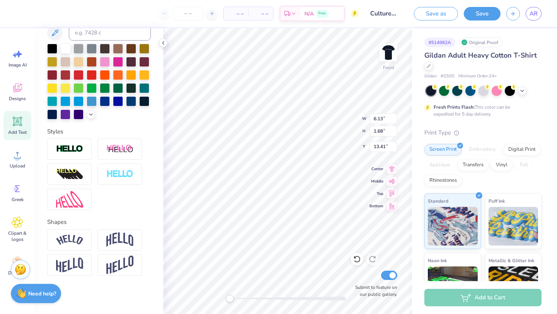
type textarea "e"
type textarea "Every Country Represented"
click at [67, 61] on div at bounding box center [65, 61] width 10 height 10
click at [164, 44] on icon at bounding box center [163, 43] width 6 height 6
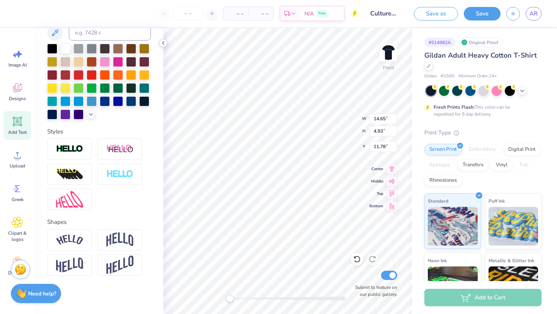
type input "5.63"
type input "1.90"
type input "14.82"
click at [281, 139] on li "Copy" at bounding box center [290, 138] width 61 height 15
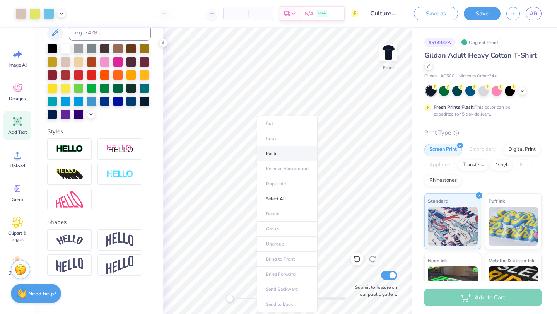
click at [274, 156] on li "Paste" at bounding box center [287, 153] width 61 height 15
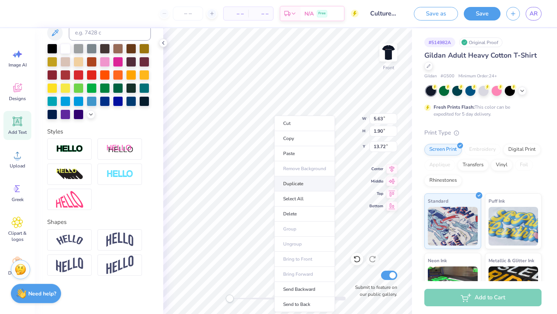
click at [298, 181] on li "Duplicate" at bounding box center [304, 183] width 61 height 15
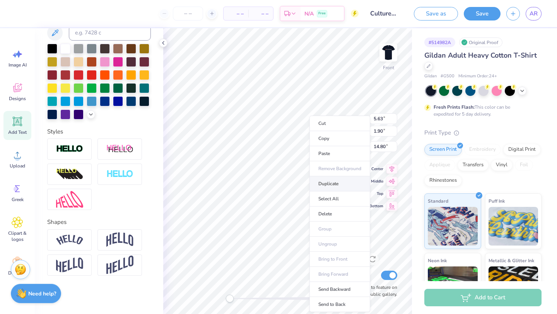
click at [324, 180] on li "Duplicate" at bounding box center [340, 183] width 61 height 15
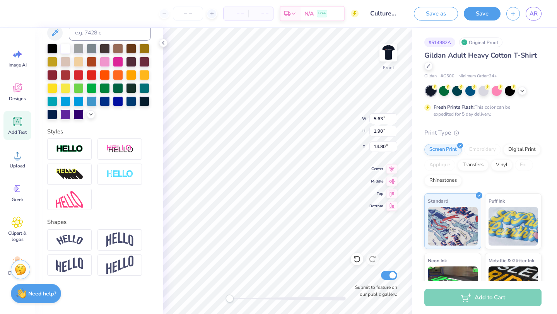
type input "12.36"
click at [164, 41] on polyline at bounding box center [163, 42] width 2 height 3
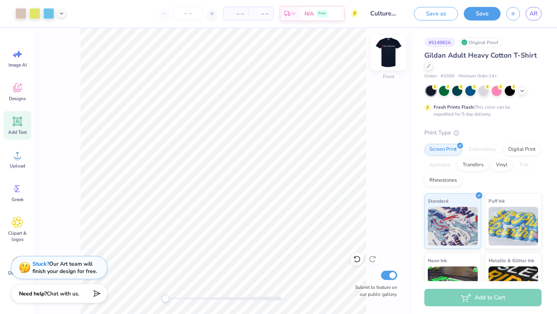
click at [385, 41] on img at bounding box center [388, 52] width 31 height 31
click at [390, 46] on img at bounding box center [388, 52] width 31 height 31
click at [393, 54] on img at bounding box center [388, 52] width 31 height 31
